Goal: Information Seeking & Learning: Learn about a topic

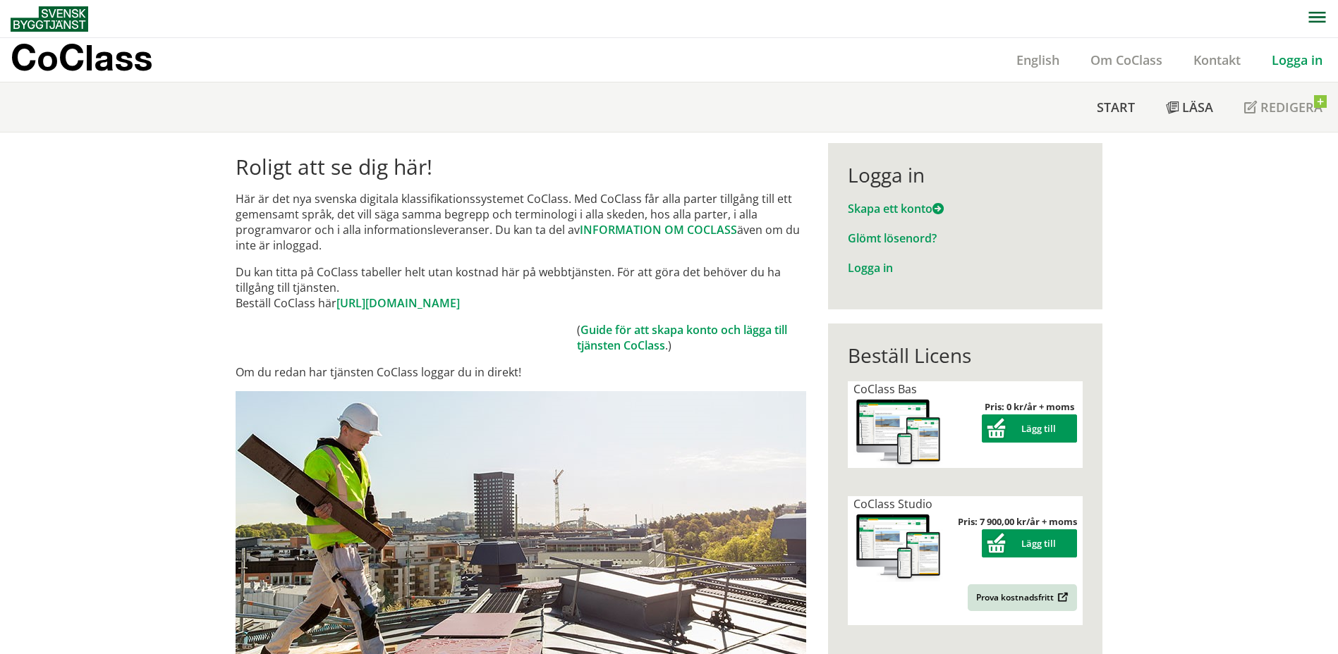
click at [1290, 63] on link "Logga in" at bounding box center [1297, 59] width 82 height 17
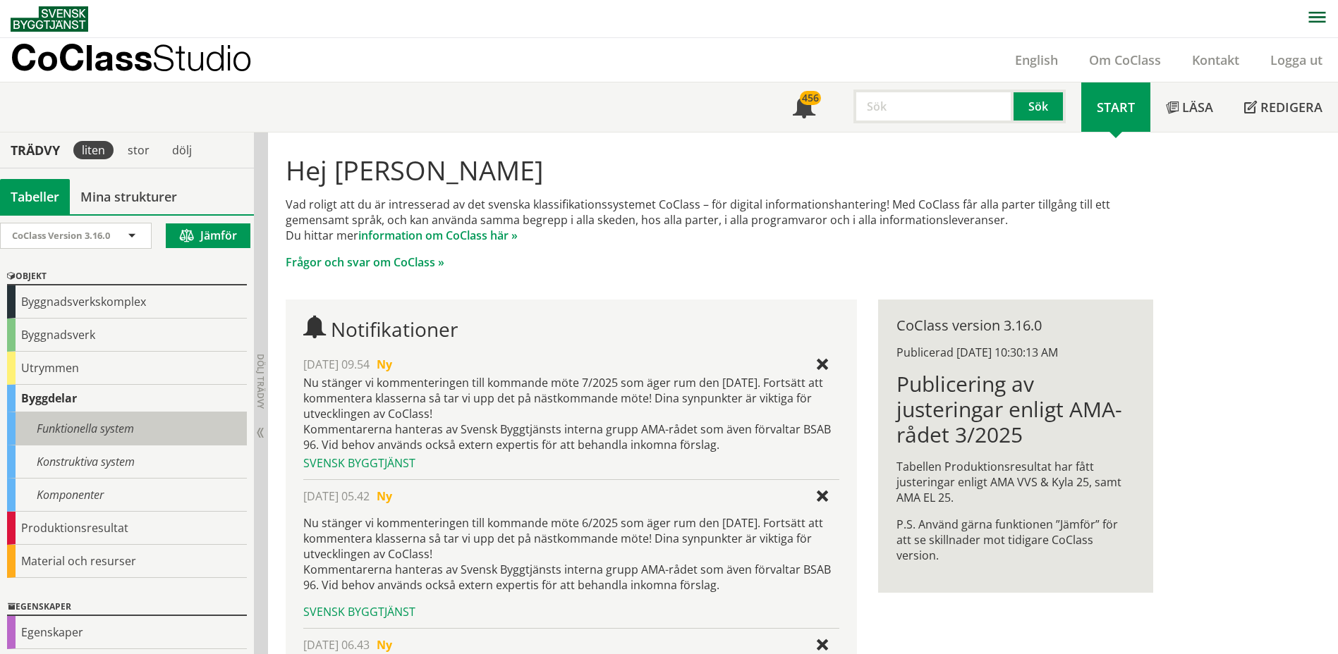
click at [89, 431] on div "Funktionella system" at bounding box center [127, 428] width 240 height 33
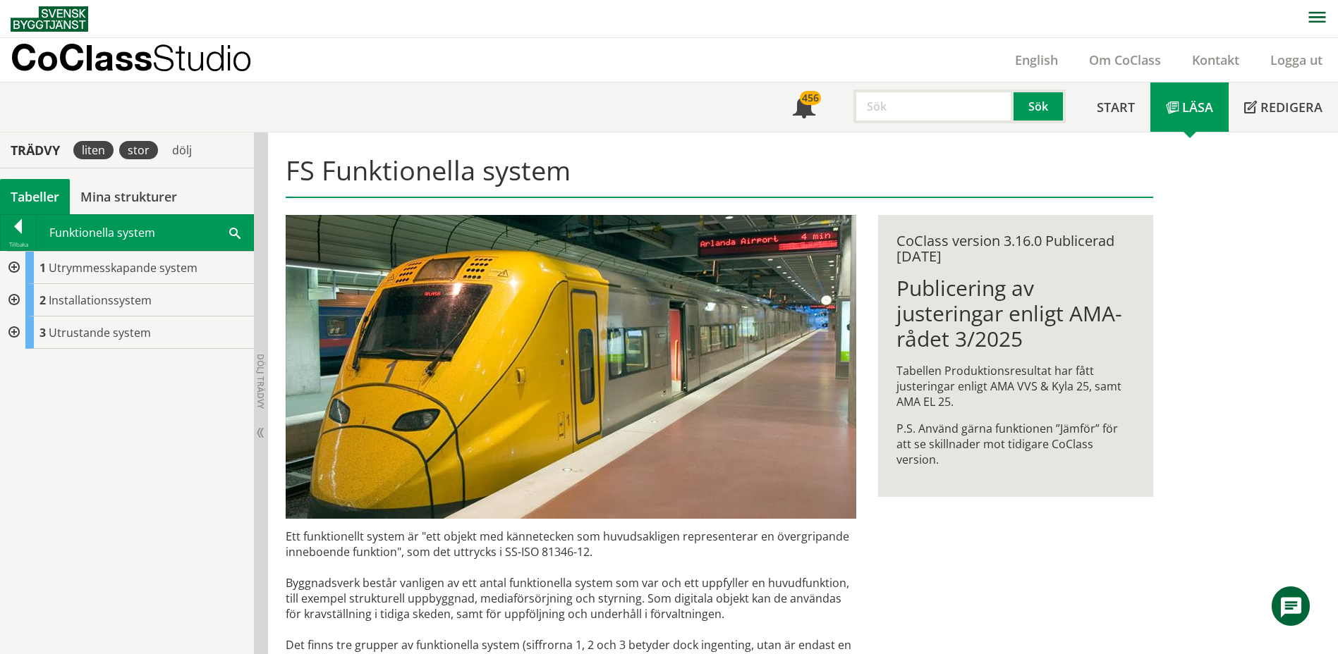
click at [133, 149] on div "stor" at bounding box center [138, 150] width 39 height 18
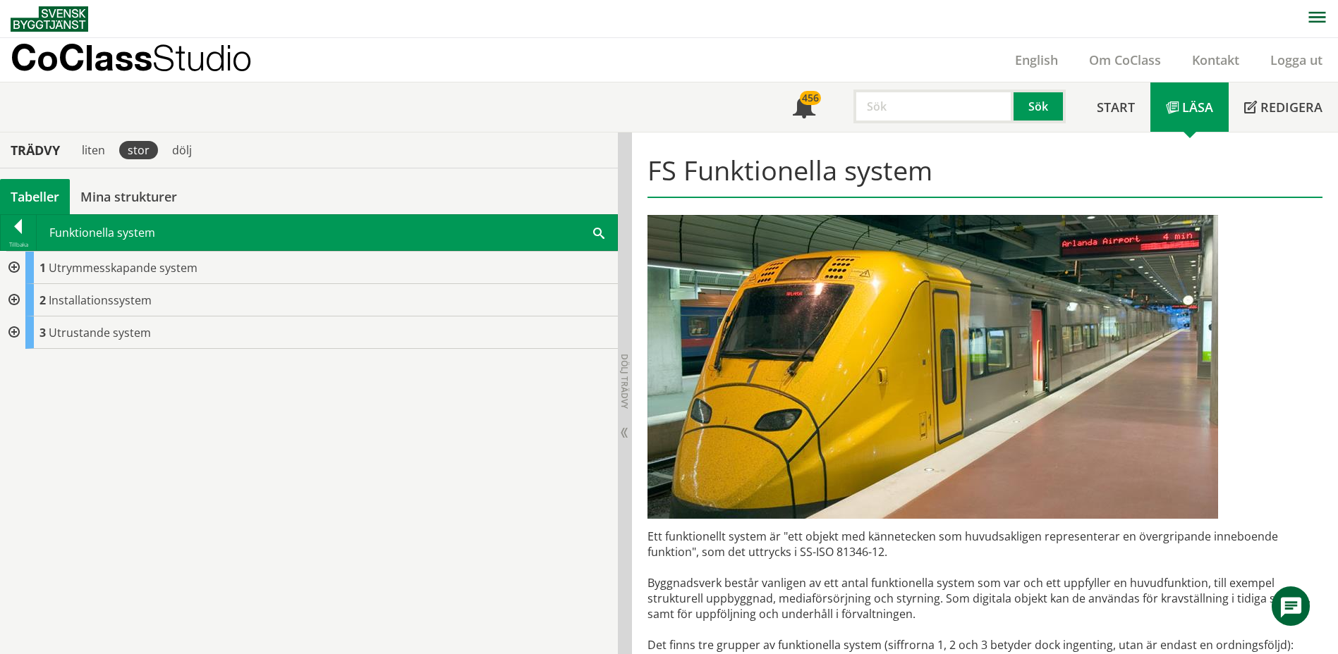
click at [133, 149] on div "stor" at bounding box center [138, 150] width 39 height 18
click at [17, 224] on div at bounding box center [18, 229] width 35 height 20
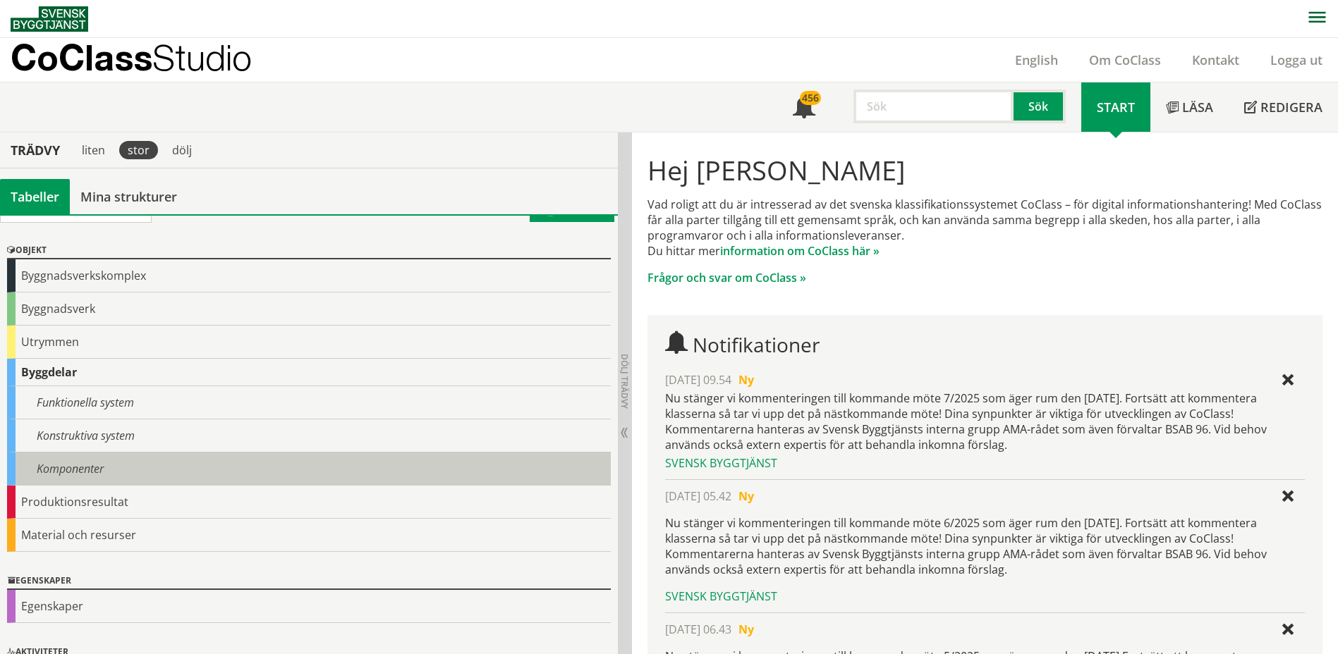
scroll to position [6, 0]
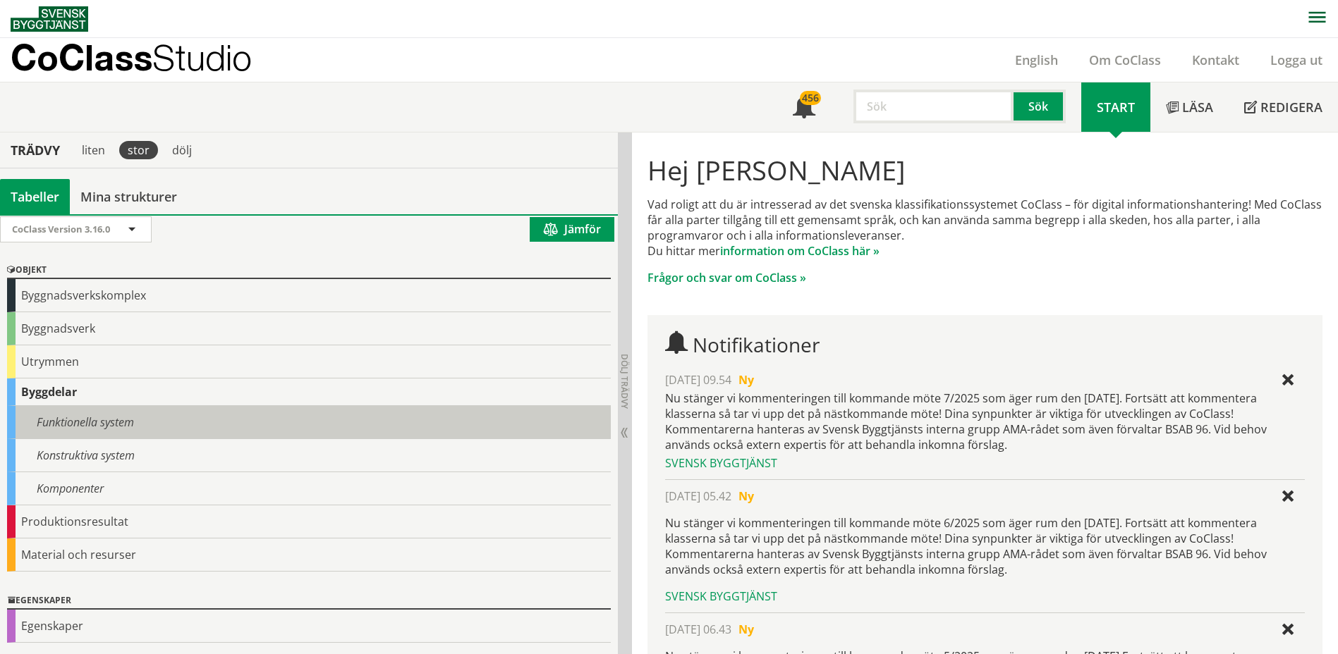
click at [48, 420] on div "Funktionella system" at bounding box center [309, 422] width 604 height 33
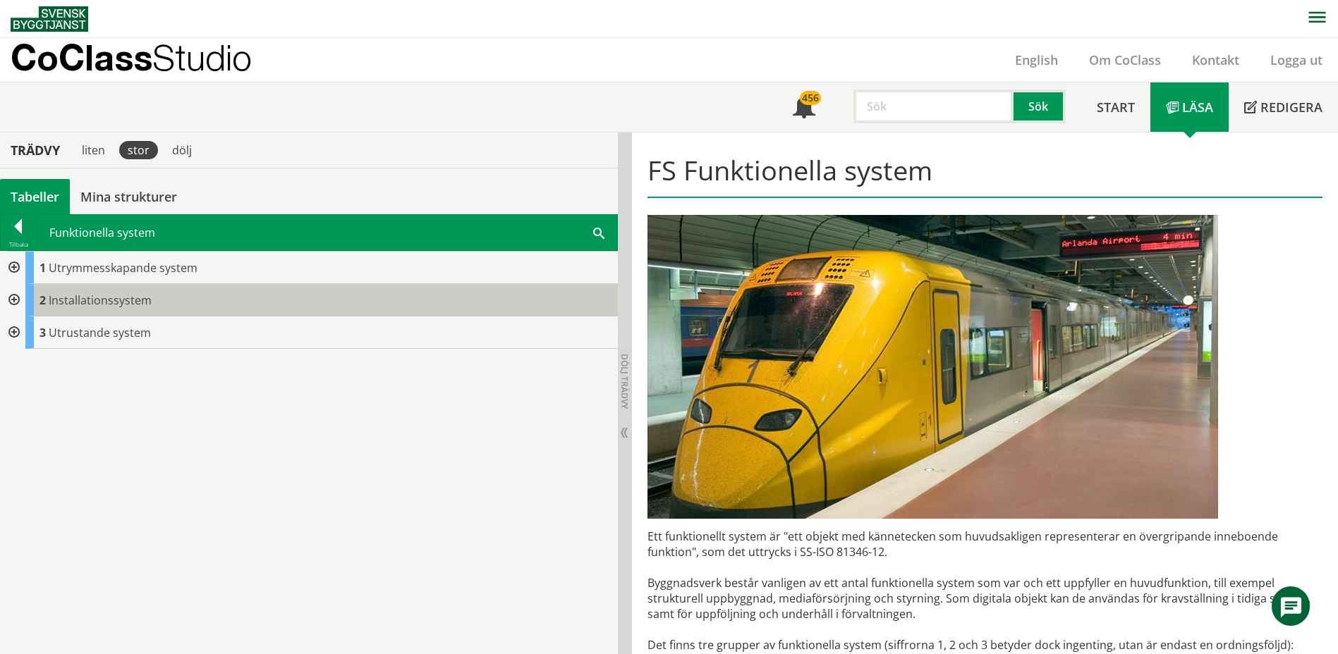
click at [63, 300] on span "Installationssystem" at bounding box center [100, 301] width 103 height 16
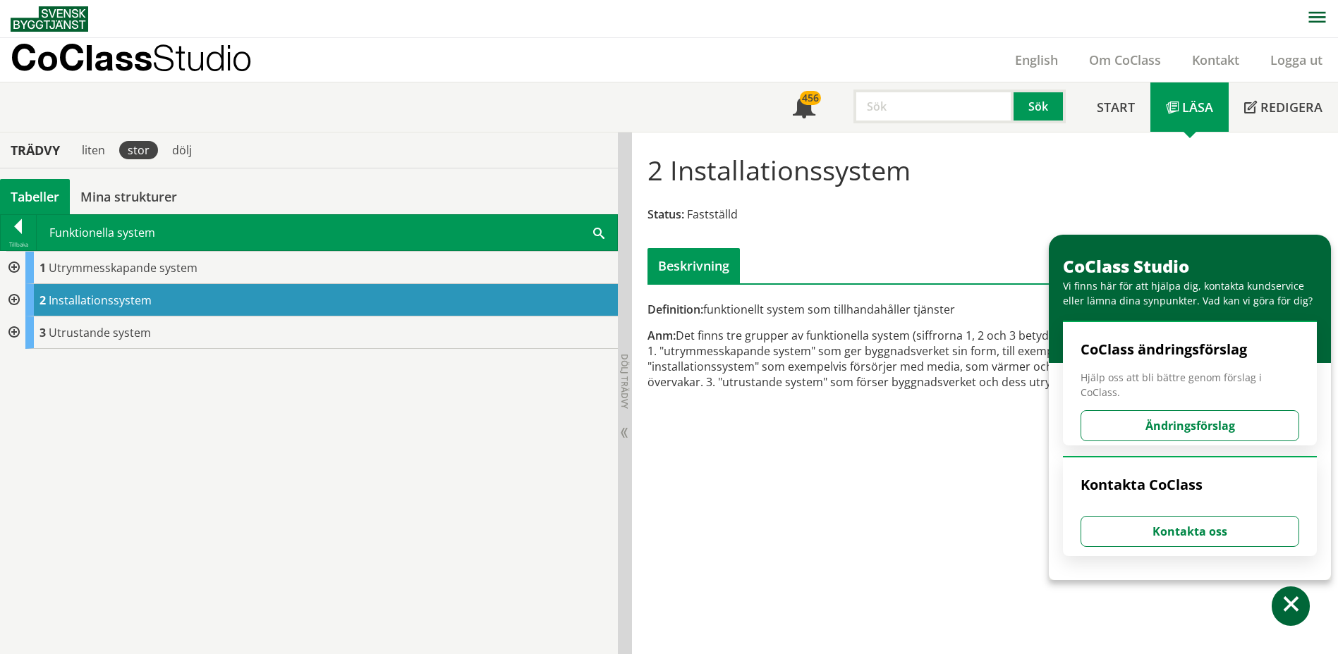
click at [13, 296] on div at bounding box center [12, 300] width 25 height 32
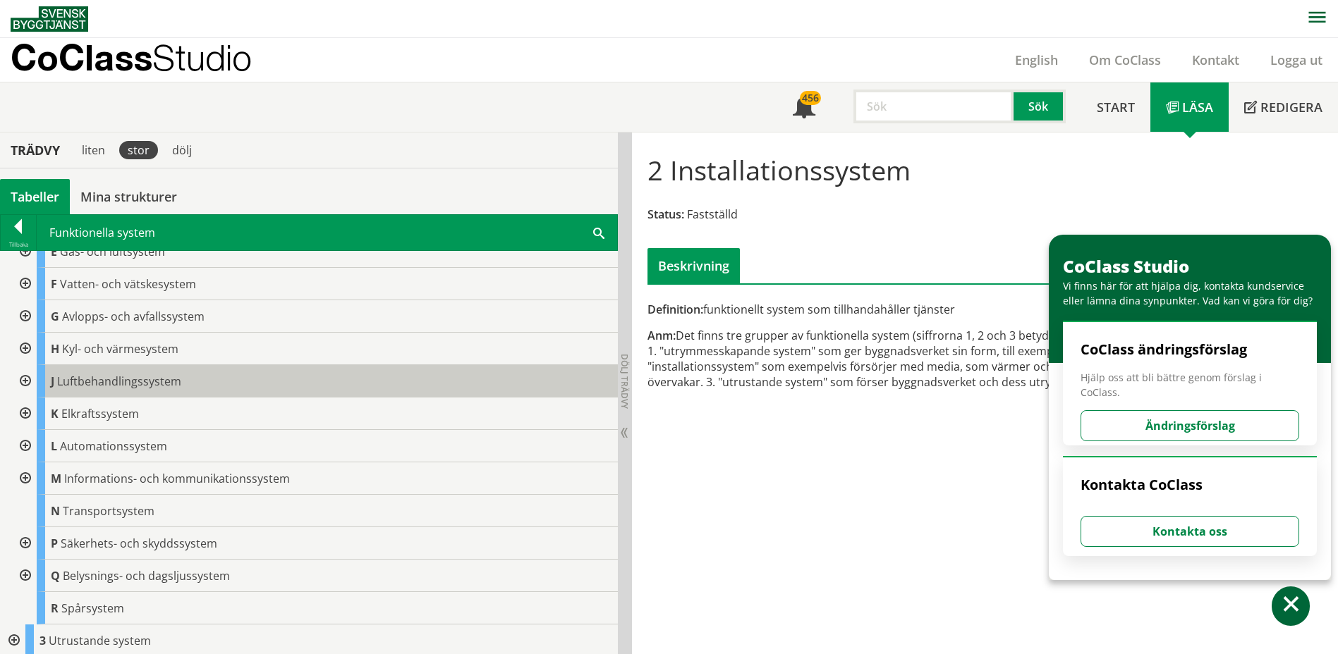
scroll to position [84, 0]
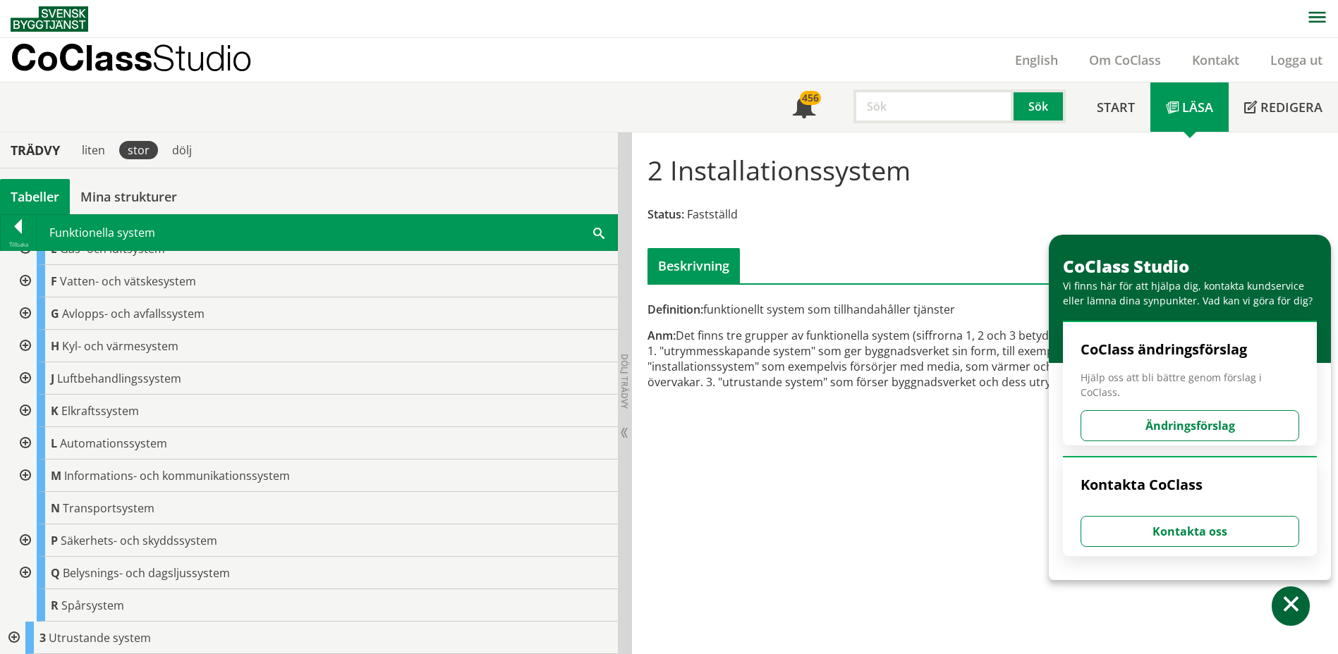
click at [26, 377] on div at bounding box center [23, 378] width 25 height 32
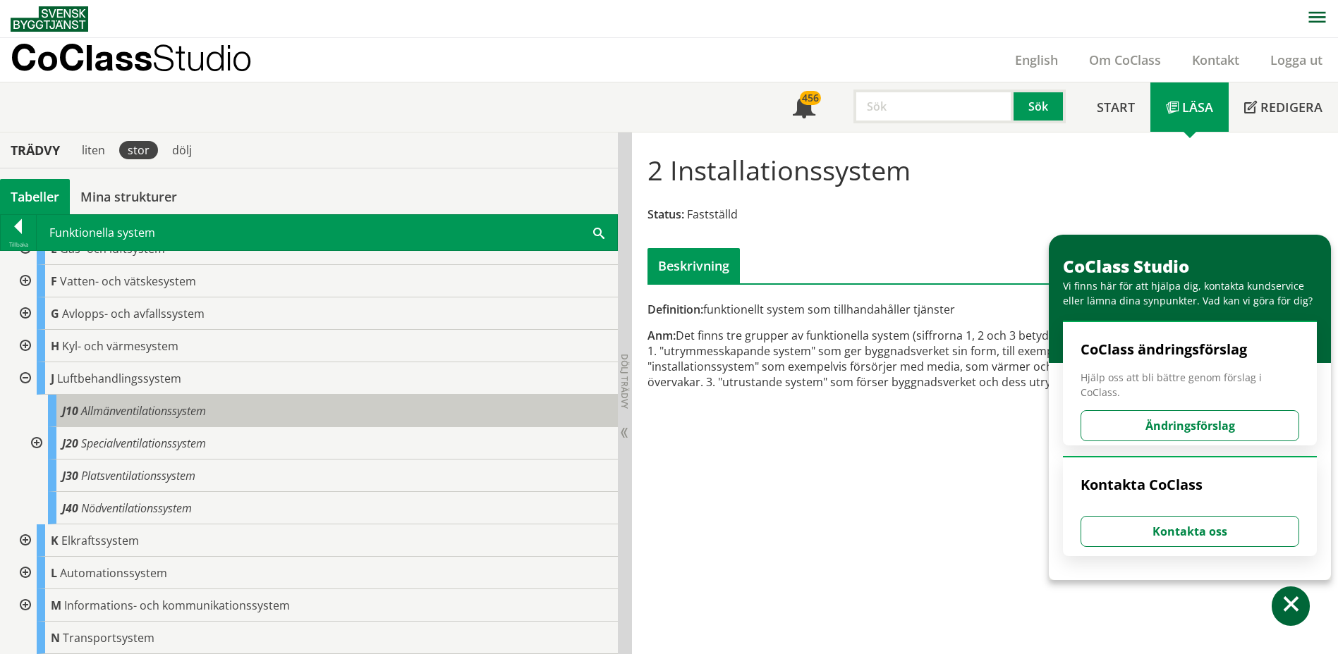
click at [104, 407] on span "Allmänventilationssystem" at bounding box center [143, 411] width 125 height 16
